Goal: Task Accomplishment & Management: Manage account settings

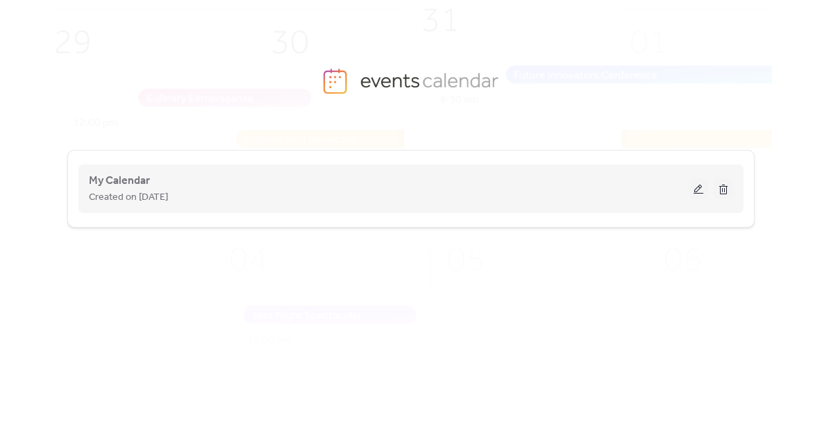
click at [169, 187] on div "My Calendar Created on [DATE]" at bounding box center [389, 188] width 600 height 33
click at [698, 189] on button at bounding box center [698, 188] width 19 height 21
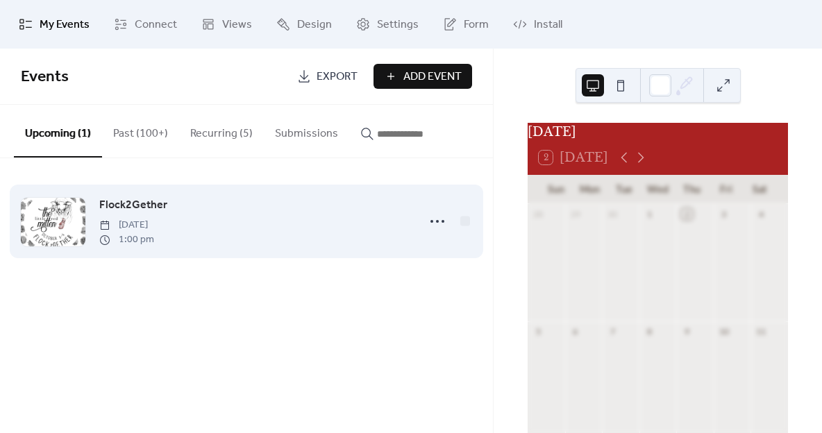
click at [277, 225] on div "Flock2Gether [DATE] 1:00 pm" at bounding box center [254, 221] width 310 height 50
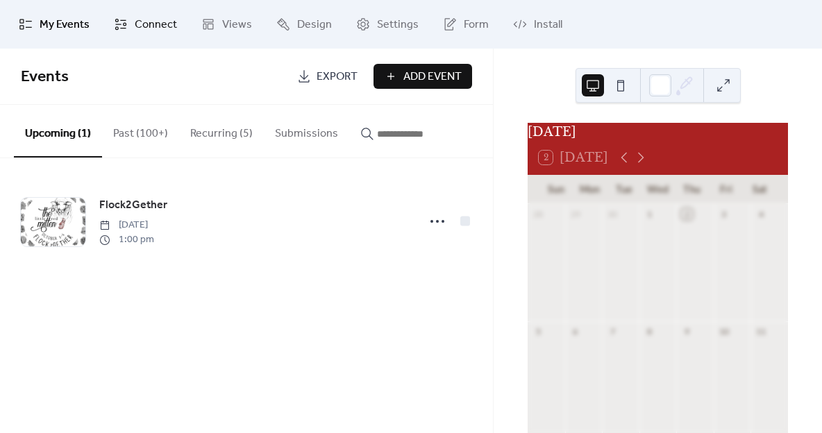
click at [137, 23] on span "Connect" at bounding box center [156, 25] width 42 height 17
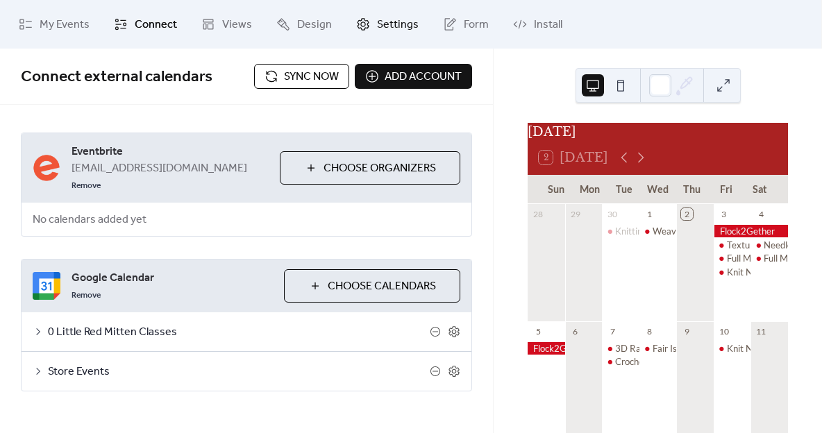
click at [381, 24] on span "Settings" at bounding box center [398, 25] width 42 height 17
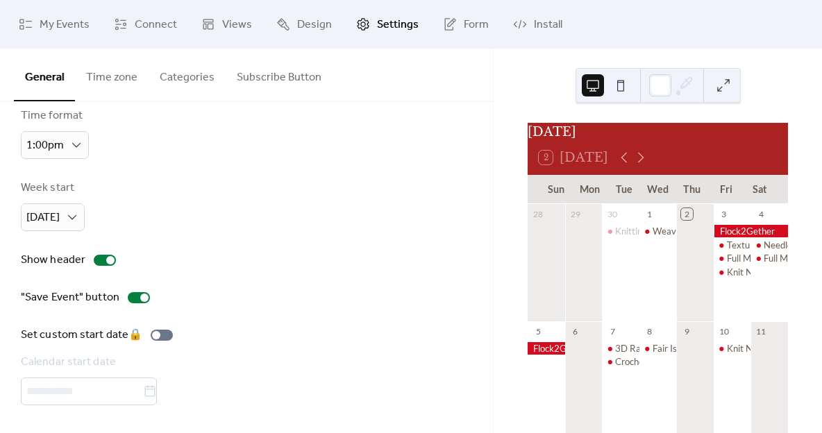
scroll to position [99, 0]
click at [42, 13] on link "My Events" at bounding box center [54, 24] width 92 height 37
